Goal: Task Accomplishment & Management: Manage account settings

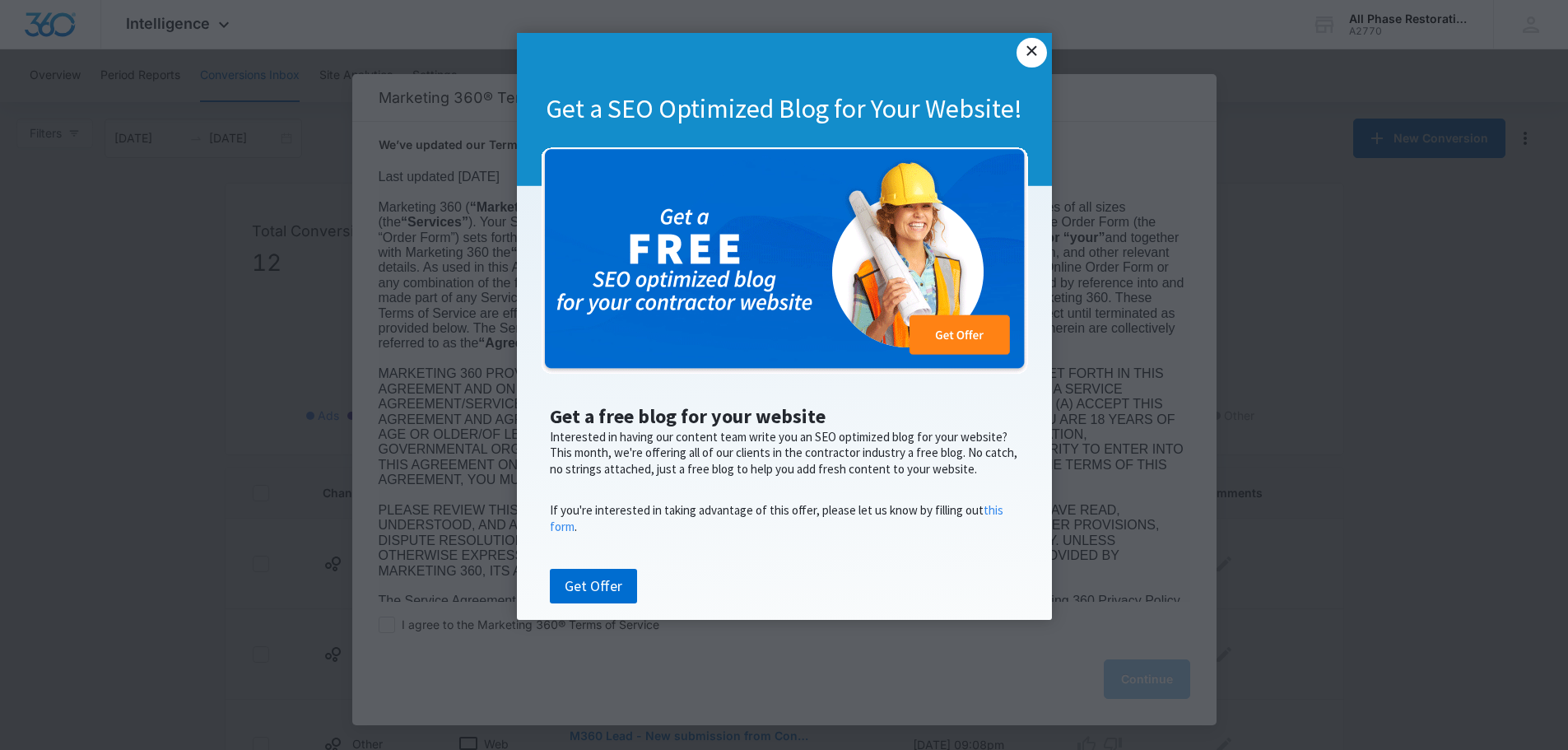
click at [1032, 51] on link "×" at bounding box center [1032, 53] width 30 height 30
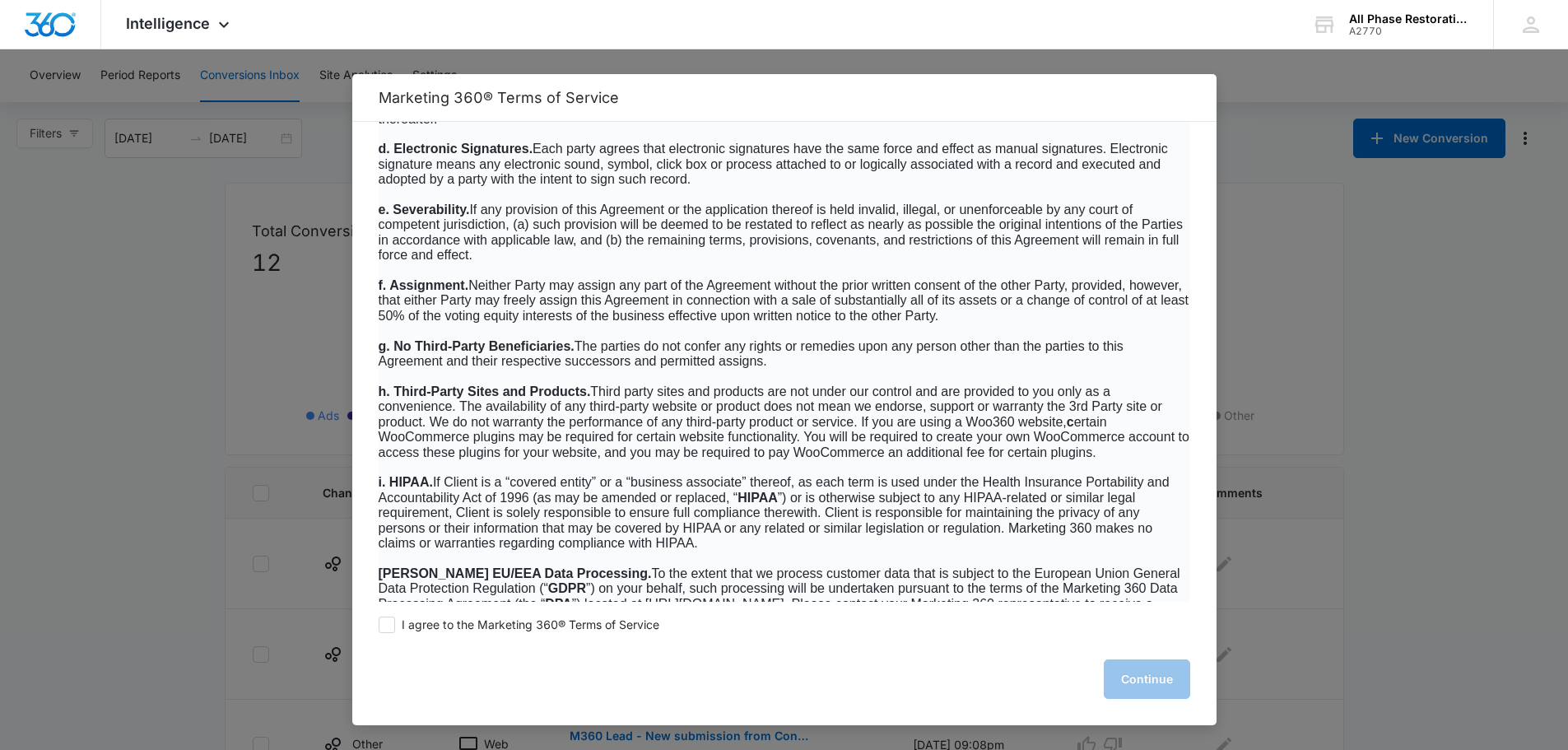
scroll to position [10547, 0]
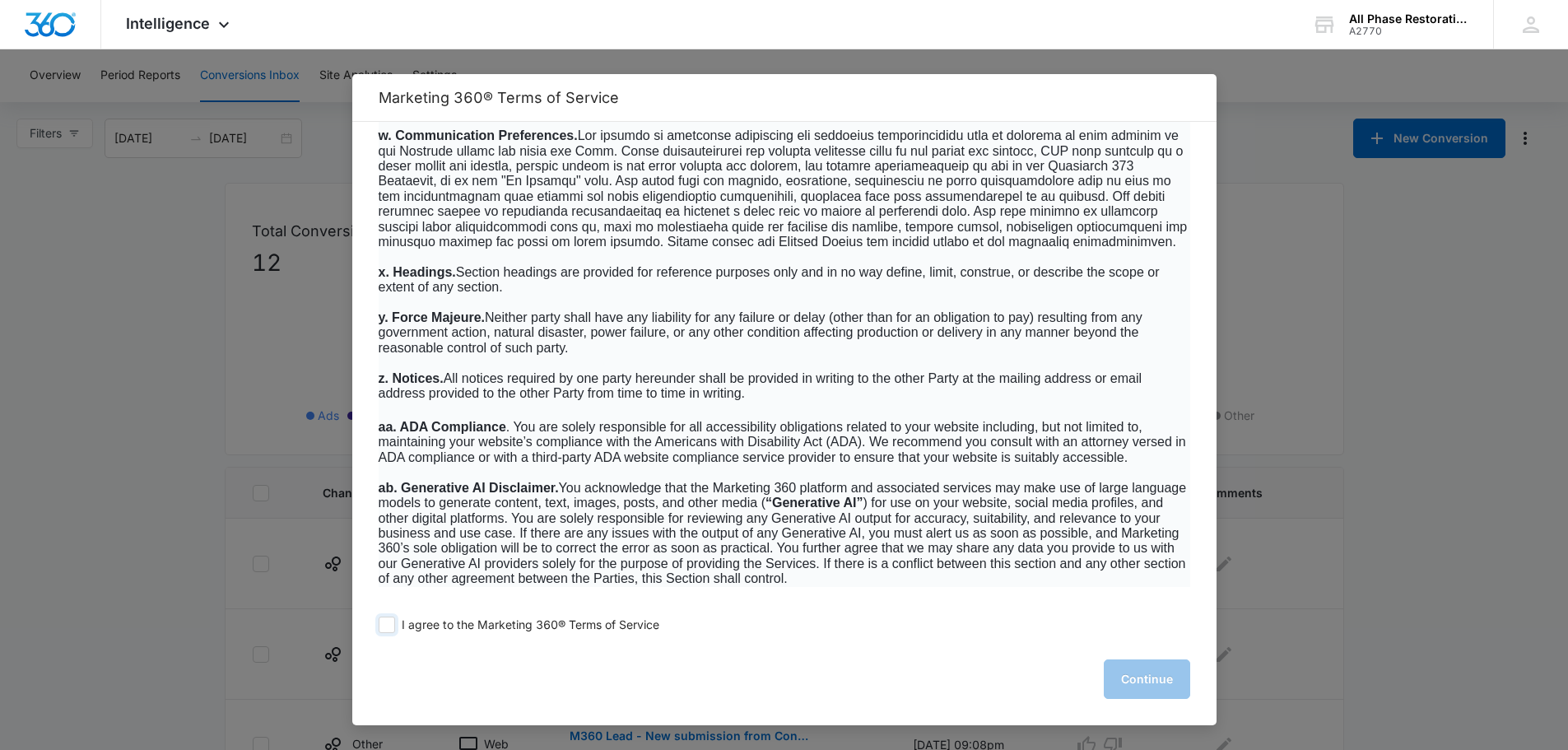
click at [385, 628] on span at bounding box center [387, 625] width 17 height 17
click at [385, 628] on input "I agree to the Marketing 360® Terms of Service" at bounding box center [387, 625] width 17 height 17
checkbox input "true"
click at [1178, 687] on button "Continue" at bounding box center [1147, 679] width 86 height 40
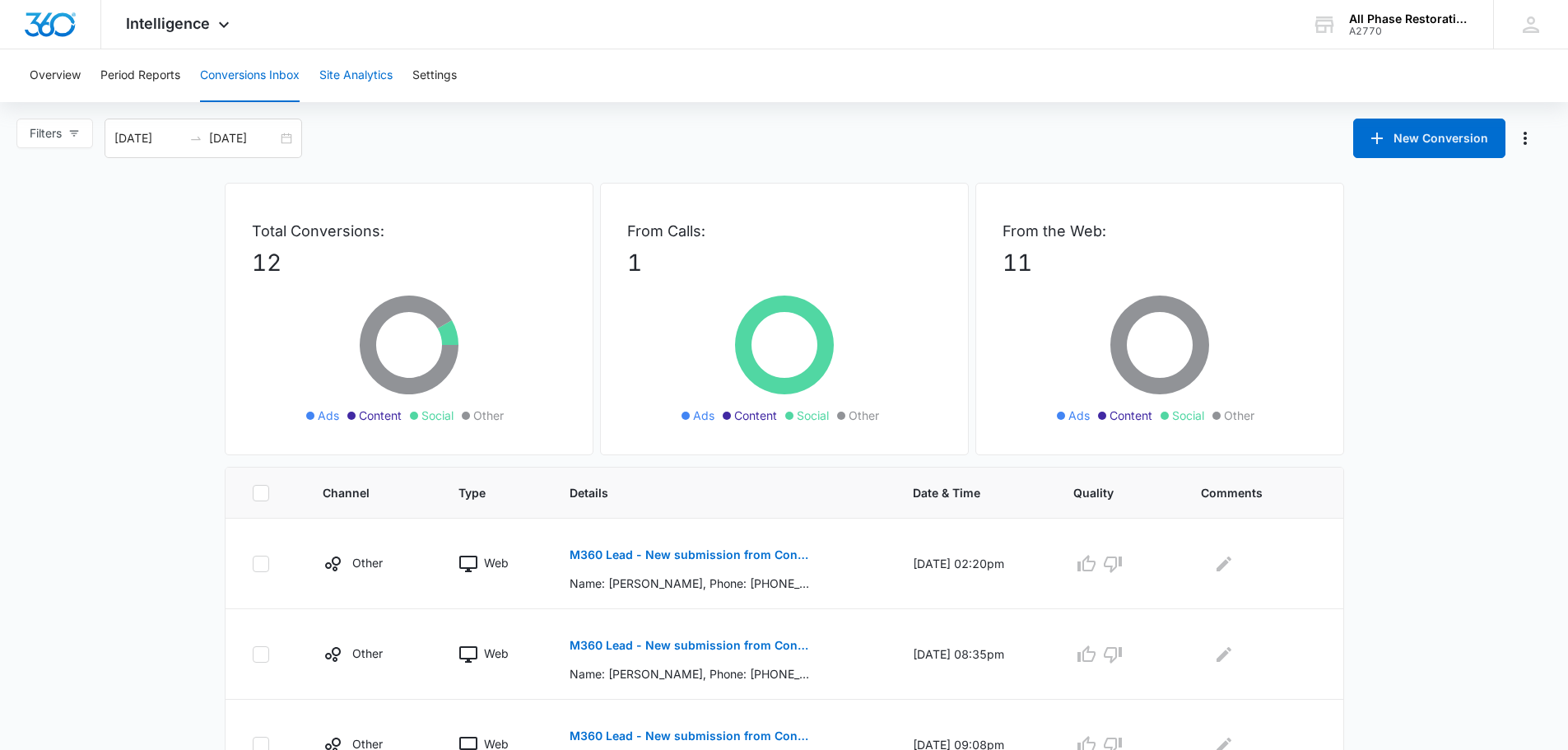
click at [356, 81] on button "Site Analytics" at bounding box center [356, 75] width 73 height 53
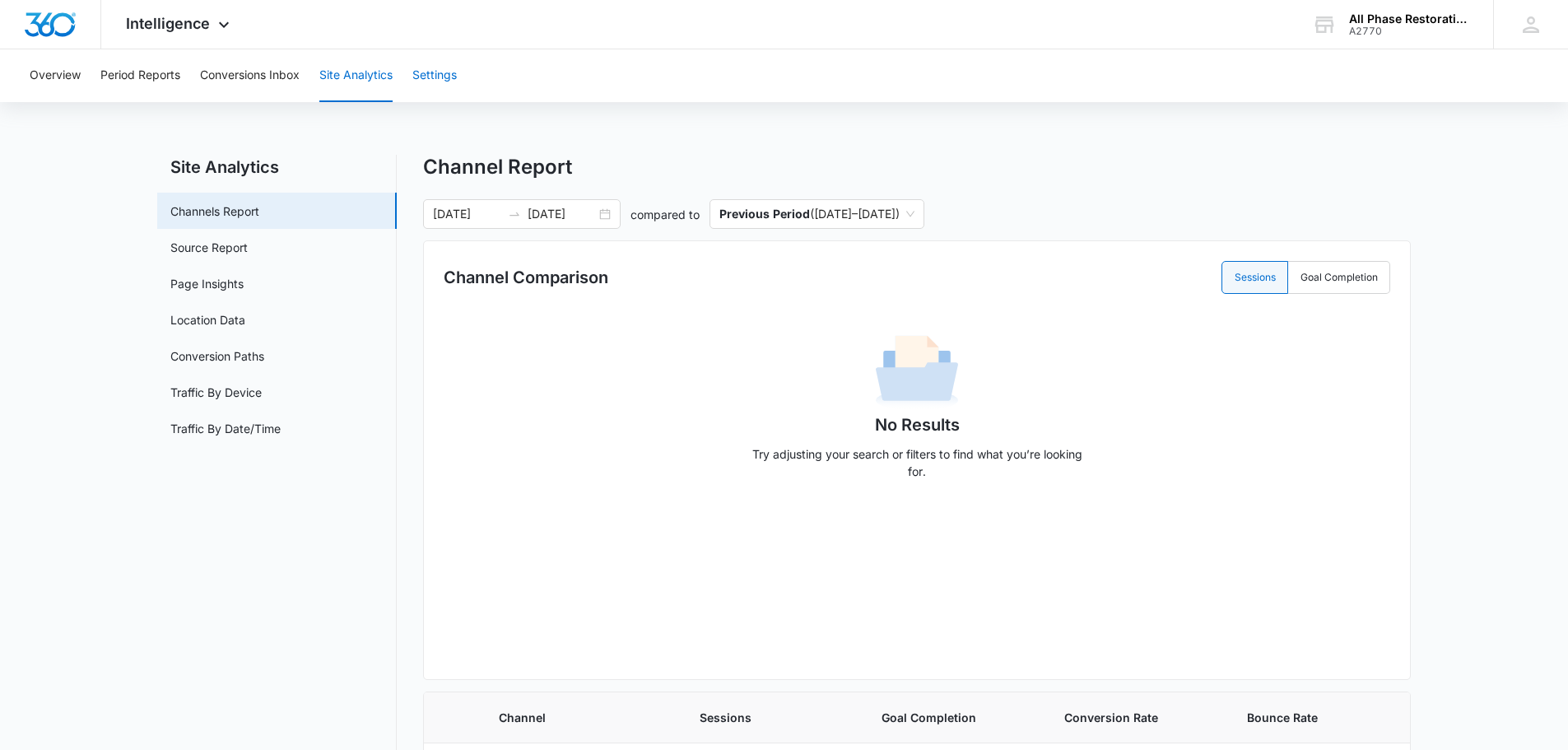
click at [442, 69] on button "Settings" at bounding box center [435, 75] width 45 height 53
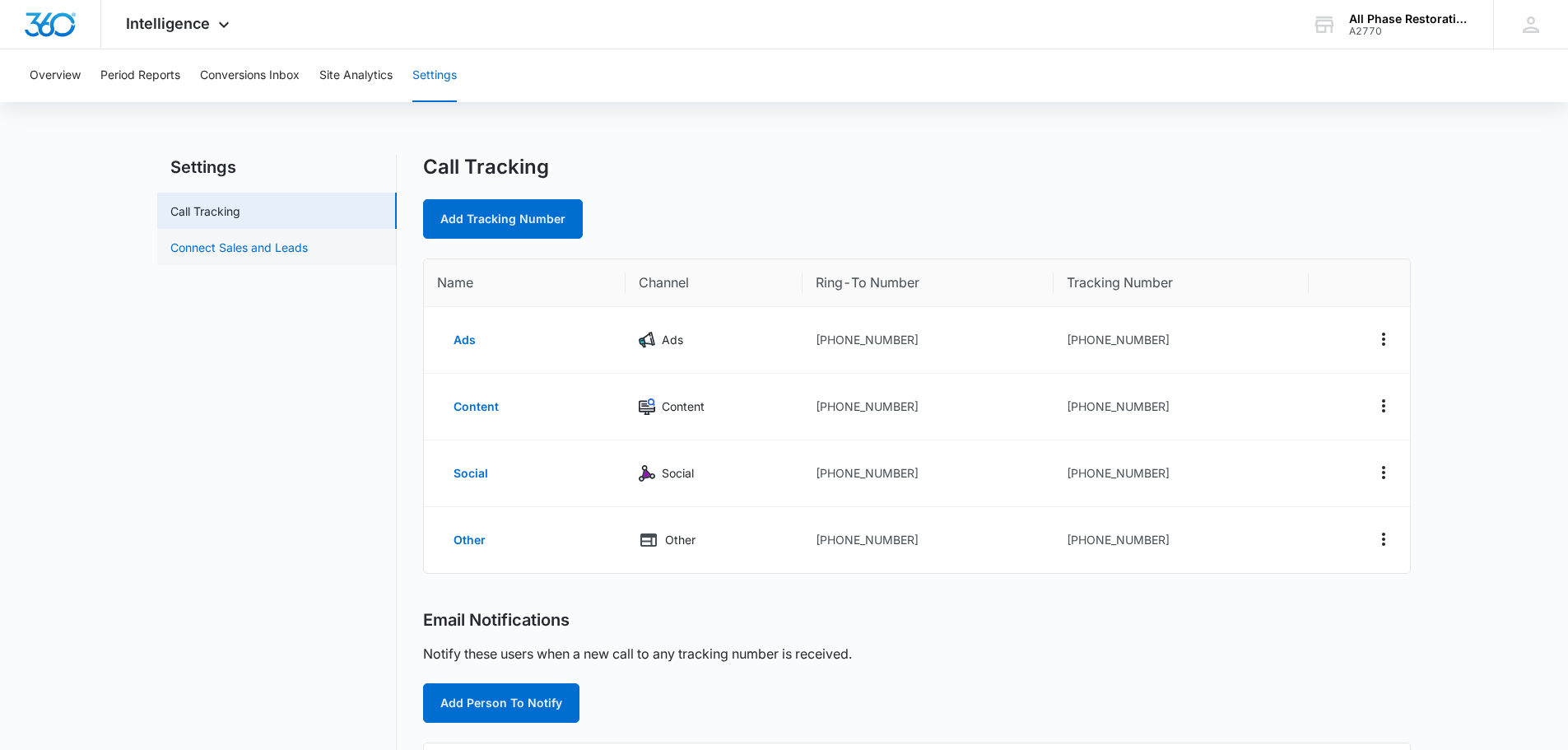
click at [289, 244] on link "Connect Sales and Leads" at bounding box center [239, 247] width 137 height 18
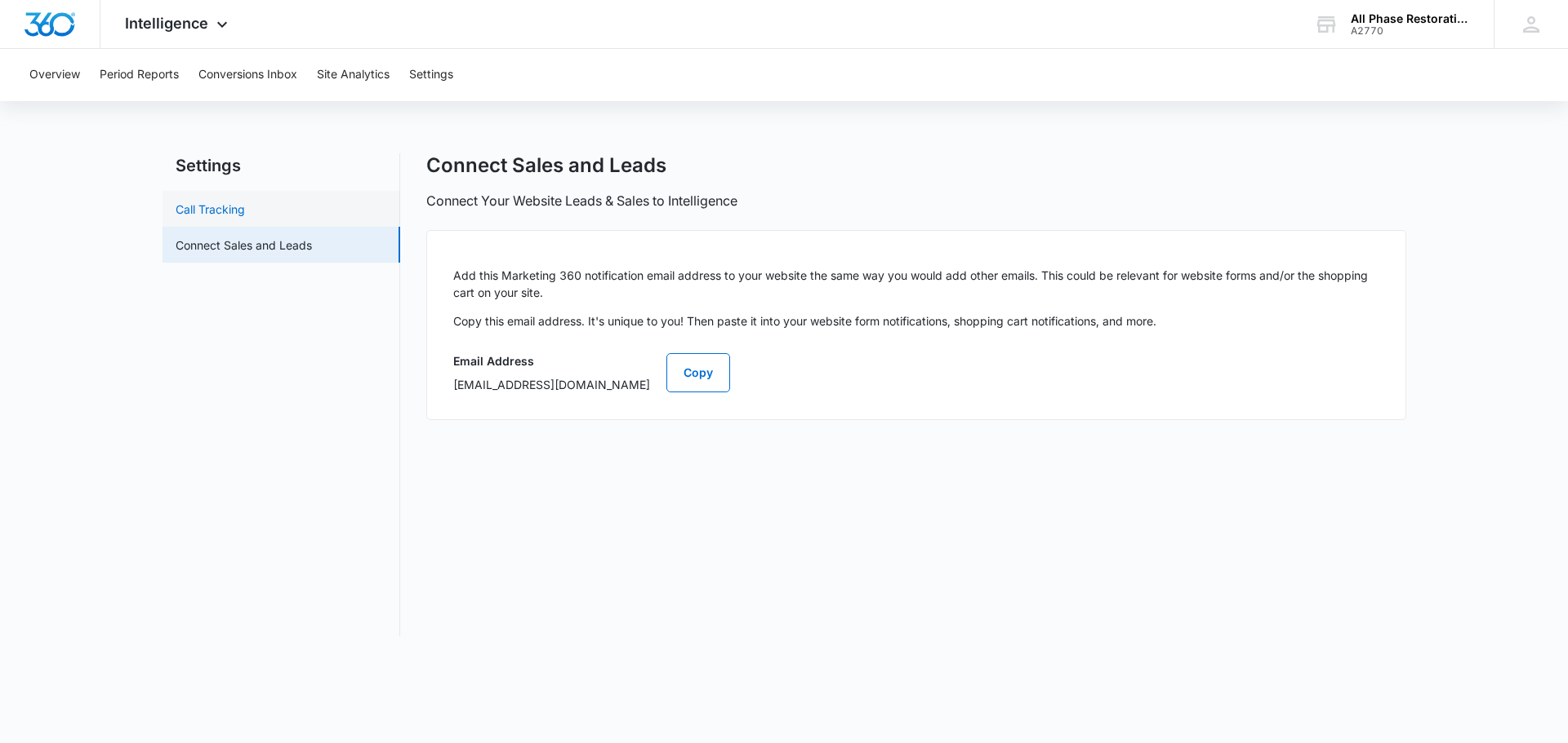
click at [245, 215] on link "Call Tracking" at bounding box center [210, 209] width 69 height 17
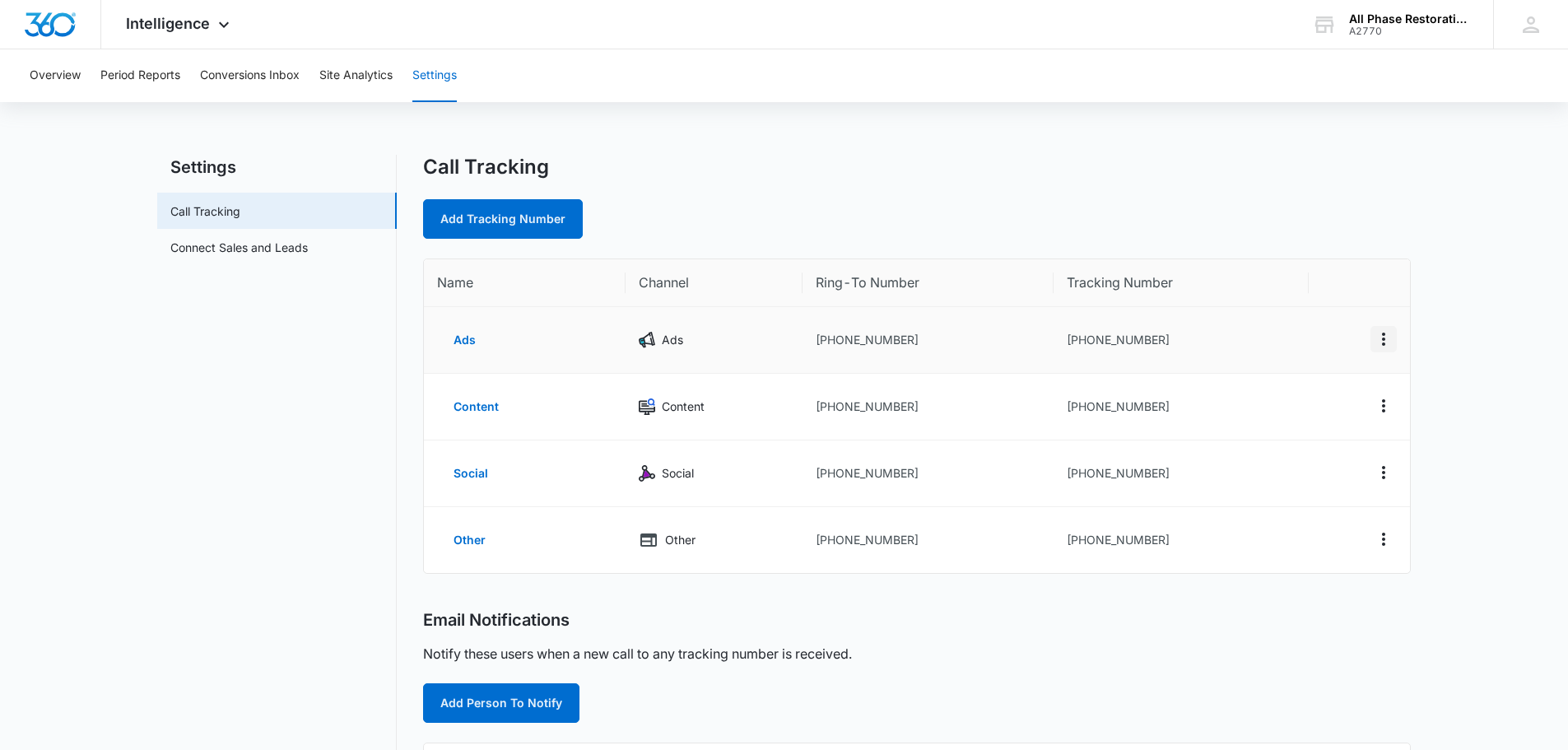
click at [1385, 337] on icon "Actions" at bounding box center [1383, 339] width 20 height 20
click at [1468, 322] on main "Settings Call Tracking Connect Sales and Leads Call Tracking Add Tracking Numbe…" at bounding box center [784, 606] width 1568 height 901
click at [1382, 338] on icon "Actions" at bounding box center [1383, 339] width 20 height 20
click at [1336, 226] on div "Add Tracking Number" at bounding box center [918, 218] width 988 height 40
